Goal: Task Accomplishment & Management: Manage account settings

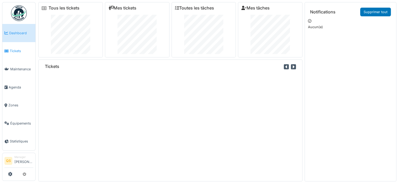
click at [18, 49] on span "Tickets" at bounding box center [22, 50] width 24 height 5
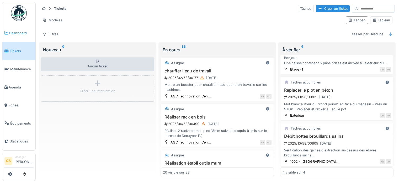
click at [24, 34] on span "Dashboard" at bounding box center [21, 32] width 24 height 5
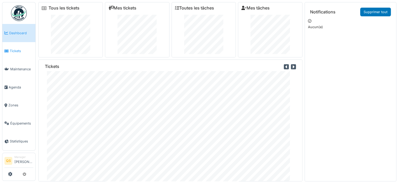
click at [19, 50] on span "Tickets" at bounding box center [22, 50] width 24 height 5
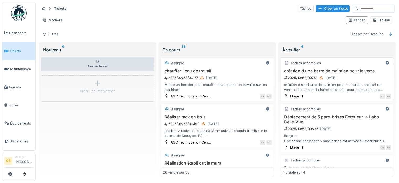
click at [360, 75] on div "2025/10/58/00751 10/10/2025" at bounding box center [338, 77] width 108 height 7
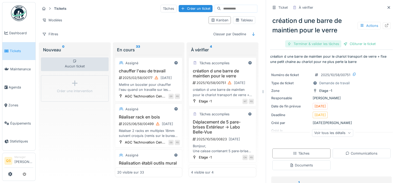
click at [317, 43] on div "Terminer & valider les tâches" at bounding box center [313, 43] width 56 height 7
click at [322, 43] on div "Clôturer le ticket" at bounding box center [332, 43] width 37 height 7
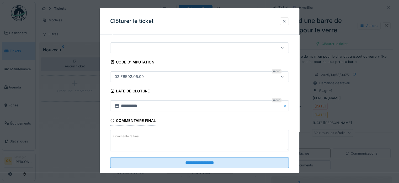
scroll to position [20, 0]
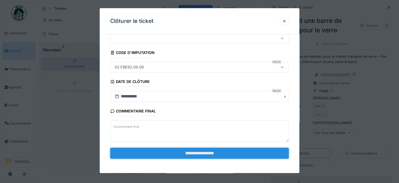
click at [209, 155] on input "**********" at bounding box center [199, 152] width 179 height 11
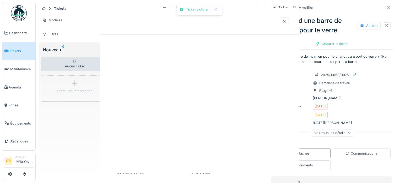
scroll to position [0, 0]
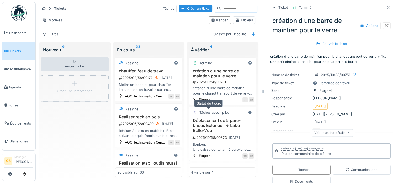
click at [213, 110] on div "Tâches accomplies" at bounding box center [214, 112] width 30 height 5
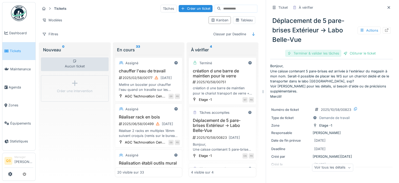
click at [320, 54] on div "Terminer & valider les tâches" at bounding box center [313, 53] width 56 height 7
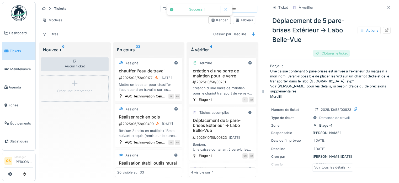
click at [329, 54] on div "Clôturer le ticket" at bounding box center [332, 53] width 37 height 7
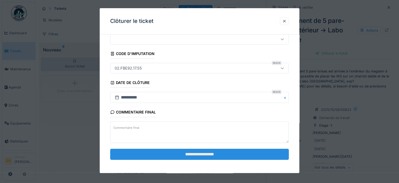
scroll to position [20, 0]
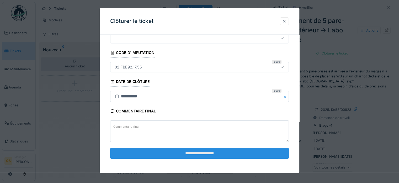
click at [220, 153] on input "**********" at bounding box center [199, 152] width 179 height 11
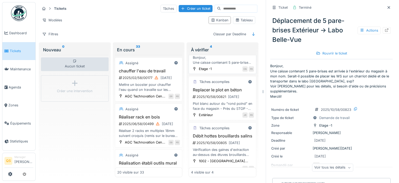
scroll to position [90, 0]
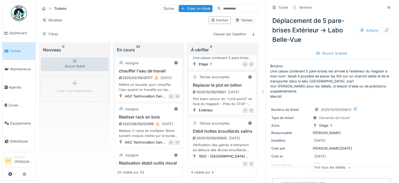
click at [212, 90] on div "2025/10/58/00821 17/10/2025" at bounding box center [223, 92] width 62 height 7
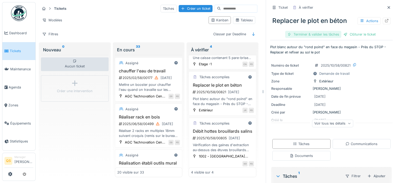
click at [308, 34] on div "Terminer & valider les tâches" at bounding box center [313, 34] width 56 height 7
click at [332, 34] on div "Clôturer le ticket" at bounding box center [332, 34] width 37 height 7
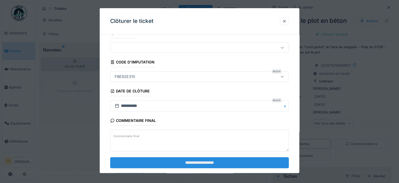
scroll to position [20, 0]
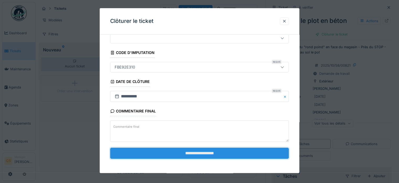
click at [212, 152] on input "**********" at bounding box center [199, 152] width 179 height 11
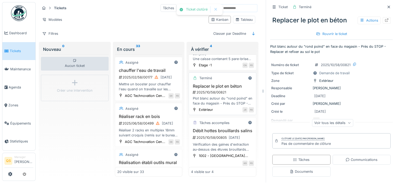
scroll to position [4, 0]
click at [213, 129] on h3 "Débit hottes brouillards salins" at bounding box center [222, 130] width 63 height 5
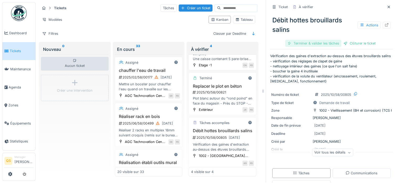
click at [312, 40] on div "Terminer & valider les tâches" at bounding box center [313, 43] width 56 height 7
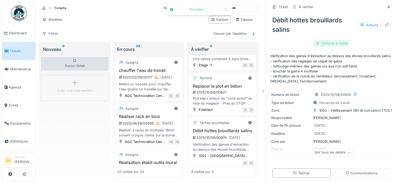
click at [335, 40] on div "Clôturer le ticket" at bounding box center [332, 43] width 37 height 7
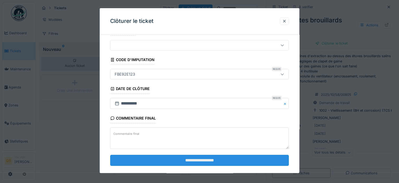
scroll to position [20, 0]
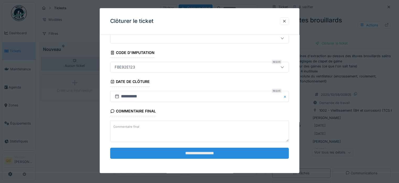
click at [191, 151] on input "**********" at bounding box center [199, 152] width 179 height 11
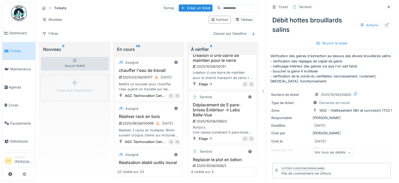
scroll to position [0, 0]
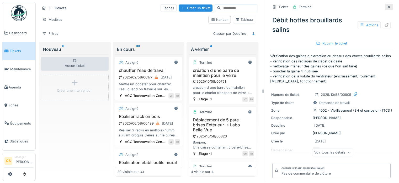
click at [387, 5] on icon at bounding box center [389, 6] width 4 height 3
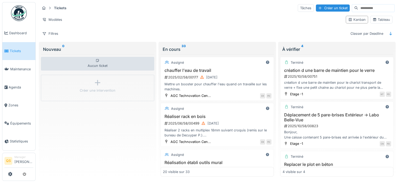
click at [10, 55] on link "Tickets" at bounding box center [18, 51] width 33 height 18
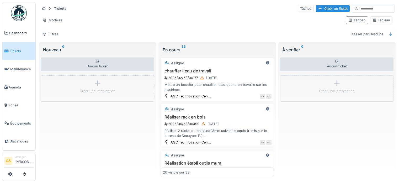
drag, startPoint x: 329, startPoint y: 128, endPoint x: 337, endPoint y: 124, distance: 9.2
click at [336, 125] on div "Aucun ticket Créer une intervention" at bounding box center [337, 116] width 113 height 122
click at [310, 135] on div "Aucun ticket Créer une intervention" at bounding box center [337, 116] width 113 height 122
